Goal: Use online tool/utility: Use online tool/utility

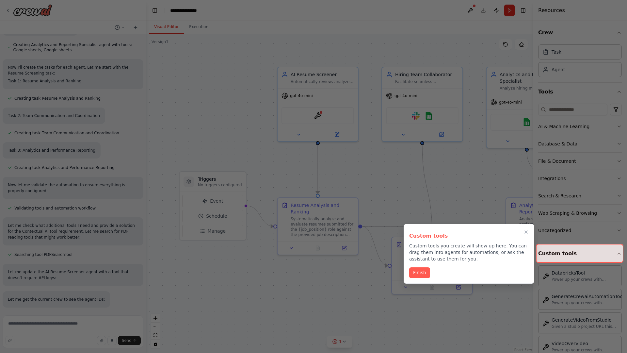
scroll to position [478, 0]
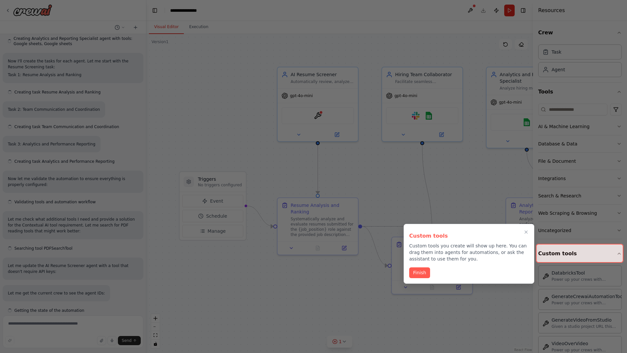
scroll to position [478, 0]
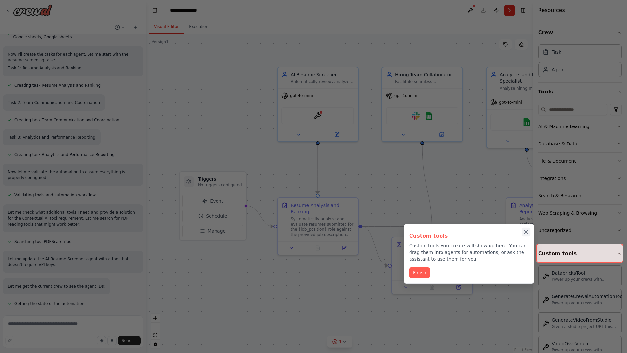
click at [527, 232] on icon "Close walkthrough" at bounding box center [526, 232] width 3 height 3
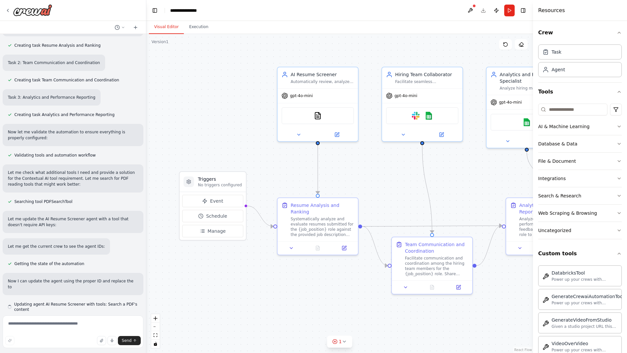
scroll to position [524, 0]
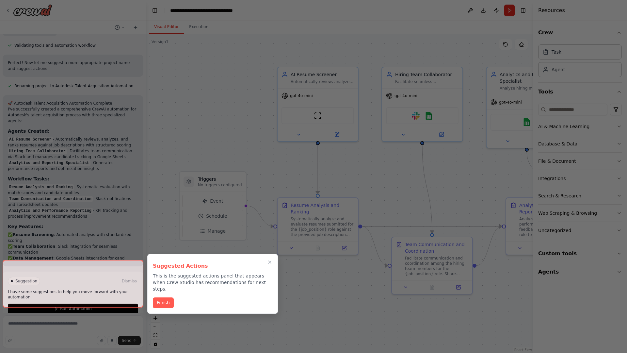
scroll to position [955, 0]
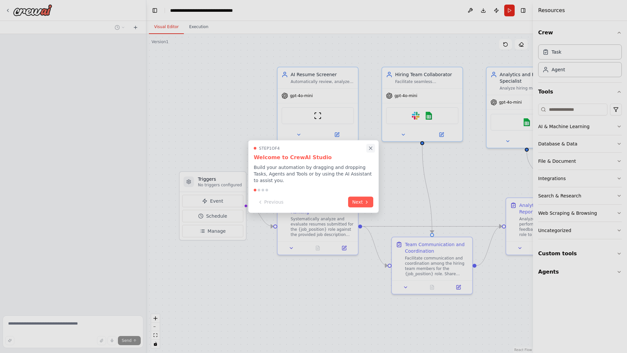
click at [371, 148] on icon "Close walkthrough" at bounding box center [371, 148] width 3 height 3
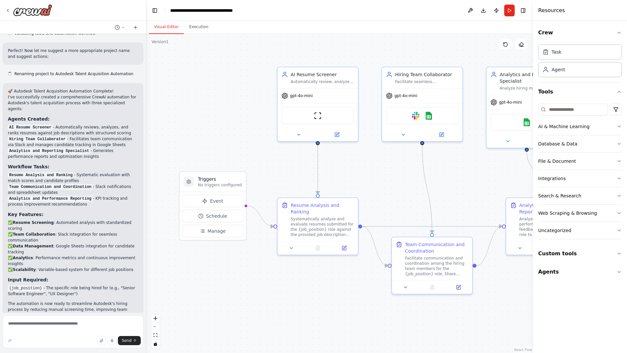
scroll to position [983, 0]
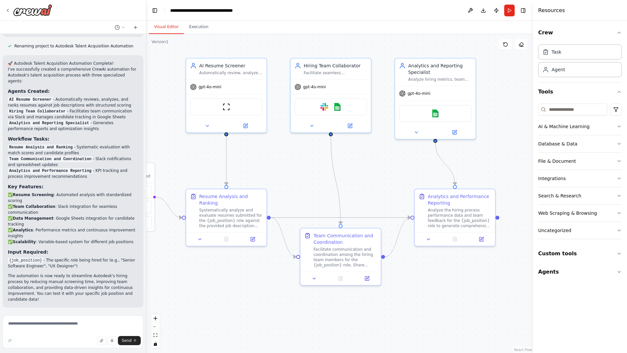
drag, startPoint x: 236, startPoint y: 264, endPoint x: 99, endPoint y: 251, distance: 137.9
click at [99, 251] on div "Generate a CrewAI automation for Autodesk's talent acquisition process that inc…" at bounding box center [313, 176] width 627 height 353
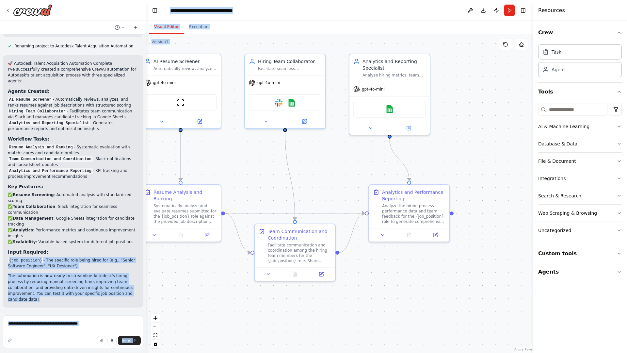
drag, startPoint x: 99, startPoint y: 251, endPoint x: 216, endPoint y: 174, distance: 140.1
click at [216, 174] on div "Generate a CrewAI automation for Autodesk's talent acquisition process that inc…" at bounding box center [313, 176] width 627 height 353
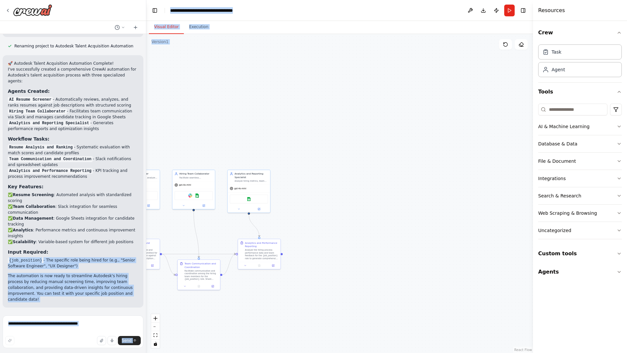
drag, startPoint x: 328, startPoint y: 115, endPoint x: 193, endPoint y: 156, distance: 140.8
click at [193, 156] on div ".deletable-edge-delete-btn { width: 20px; height: 20px; border: 0px solid #ffff…" at bounding box center [339, 193] width 387 height 319
